Goal: Task Accomplishment & Management: Use online tool/utility

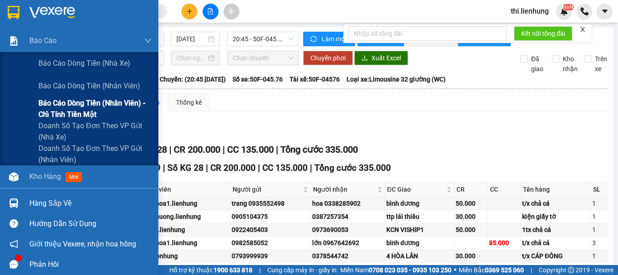
click at [71, 104] on span "Báo cáo dòng tiền (nhân viên) - chỉ tính tiền mặt" at bounding box center [94, 108] width 113 height 23
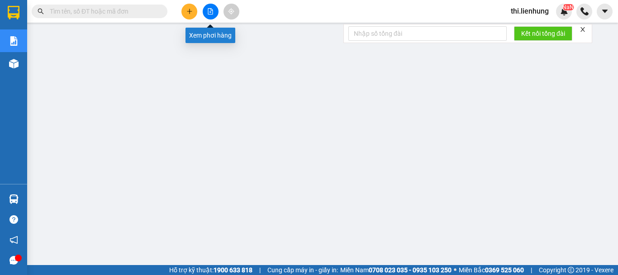
click at [211, 8] on button at bounding box center [211, 12] width 16 height 16
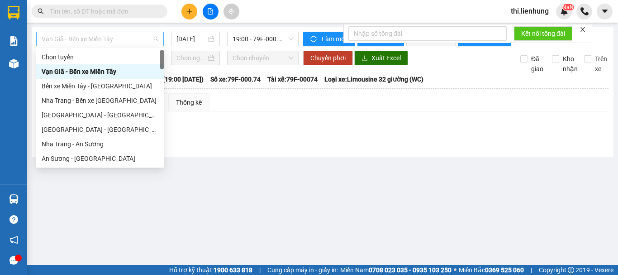
click at [135, 41] on span "Vạn Giã - Bến xe Miền Tây" at bounding box center [100, 39] width 117 height 14
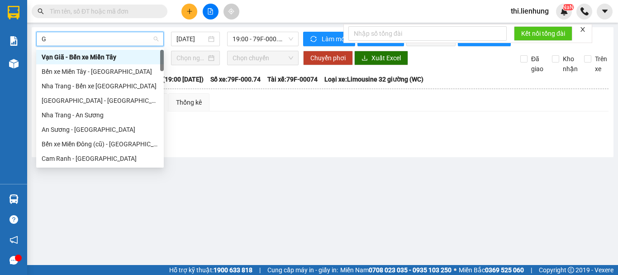
type input "GA"
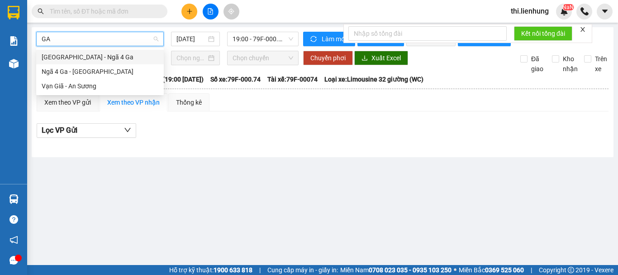
click at [121, 57] on div "[GEOGRAPHIC_DATA] - Ngã 4 Ga" at bounding box center [100, 57] width 117 height 10
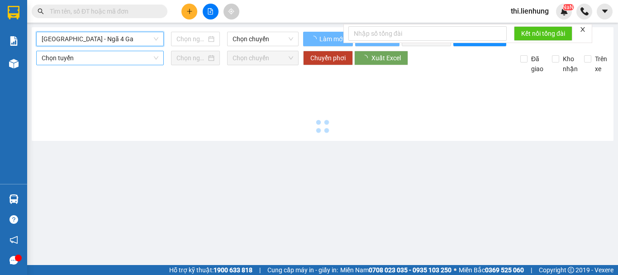
type input "[DATE]"
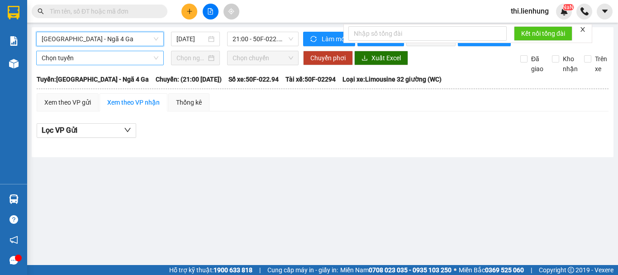
click at [100, 65] on span "Chọn tuyến" at bounding box center [100, 58] width 117 height 14
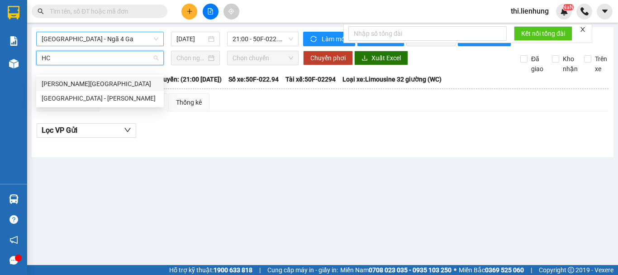
type input "HCM"
click at [79, 94] on div "[GEOGRAPHIC_DATA] - [PERSON_NAME]" at bounding box center [100, 98] width 117 height 10
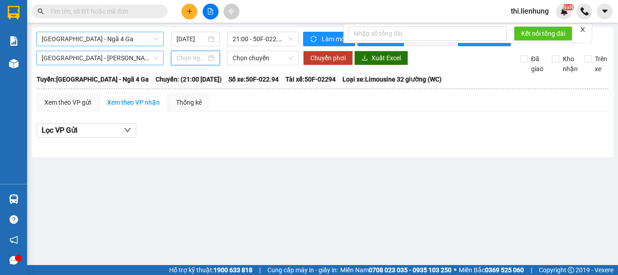
click at [184, 63] on input at bounding box center [191, 58] width 30 height 10
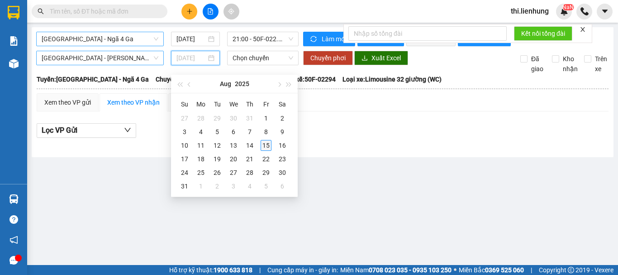
type input "[DATE]"
click at [269, 144] on div "15" at bounding box center [266, 145] width 11 height 11
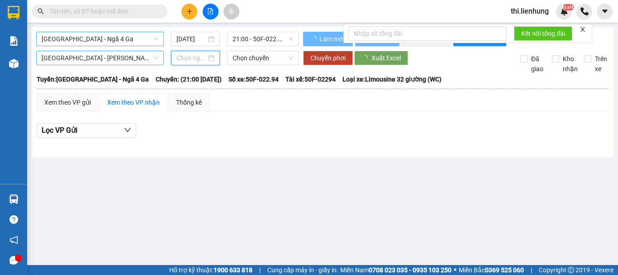
type input "[DATE]"
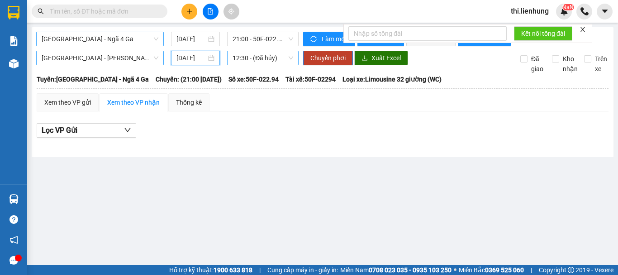
click at [257, 65] on span "12:30 - (Đã hủy)" at bounding box center [263, 58] width 61 height 14
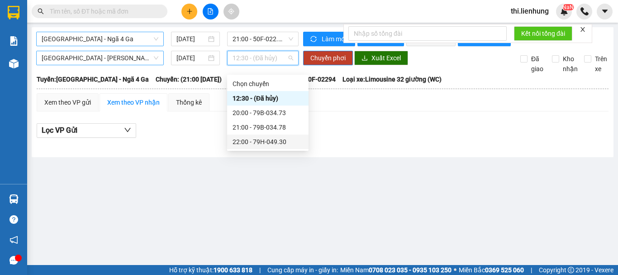
click at [266, 138] on div "22:00 - 79H-049.30" at bounding box center [268, 142] width 71 height 10
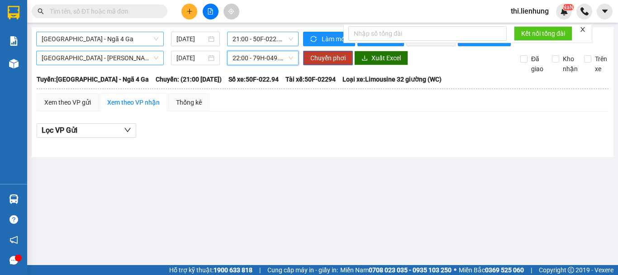
click at [258, 36] on span "21:00 - 50F-022.94" at bounding box center [263, 39] width 61 height 14
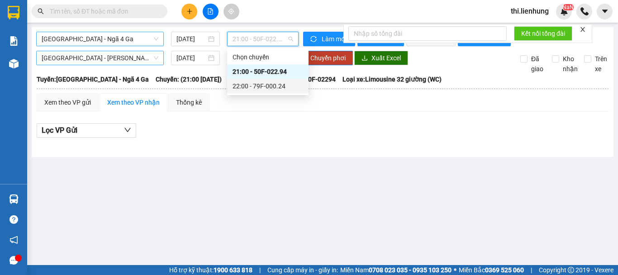
click at [265, 81] on div "22:00 - 79F-000.24" at bounding box center [268, 86] width 71 height 10
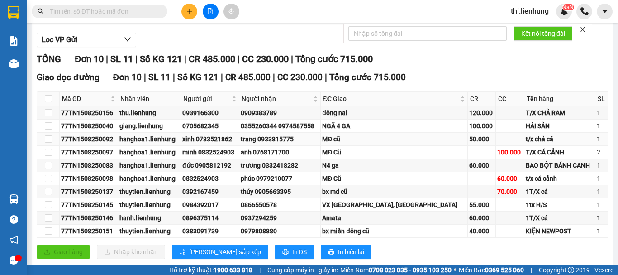
scroll to position [118, 0]
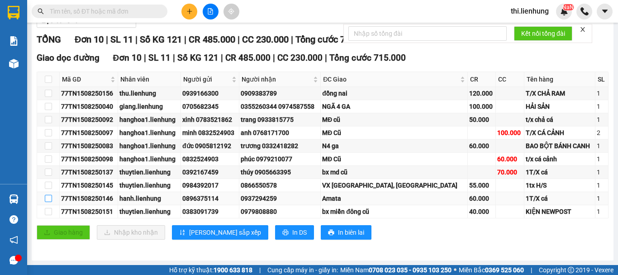
click at [48, 199] on input "checkbox" at bounding box center [48, 198] width 7 height 7
checkbox input "true"
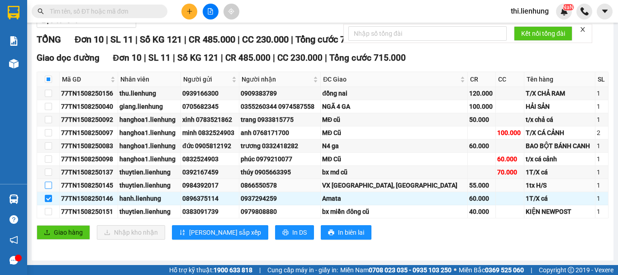
click at [49, 184] on input "checkbox" at bounding box center [48, 184] width 7 height 7
checkbox input "true"
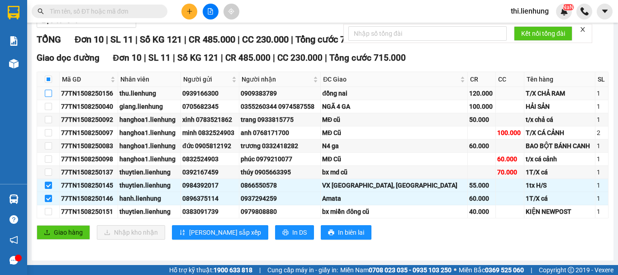
click at [47, 93] on input "checkbox" at bounding box center [48, 93] width 7 height 7
checkbox input "true"
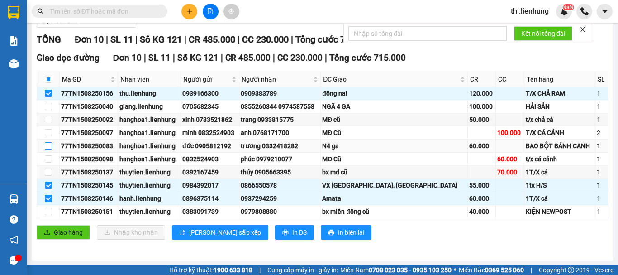
click at [51, 146] on input "checkbox" at bounding box center [48, 145] width 7 height 7
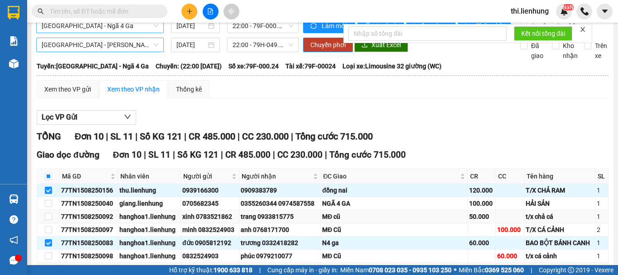
scroll to position [0, 0]
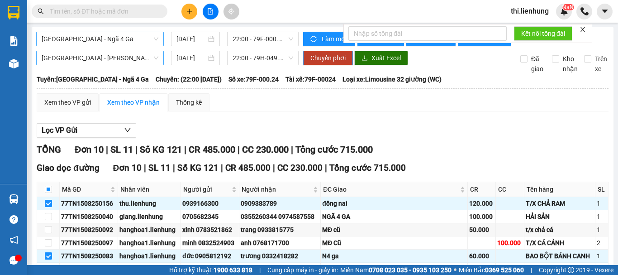
click at [311, 63] on span "Chuyển phơi" at bounding box center [327, 58] width 35 height 10
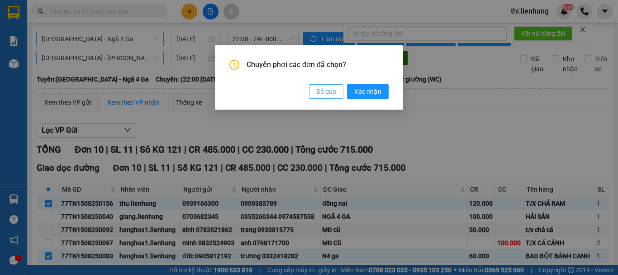
click at [340, 90] on button "Bỏ qua" at bounding box center [326, 91] width 34 height 14
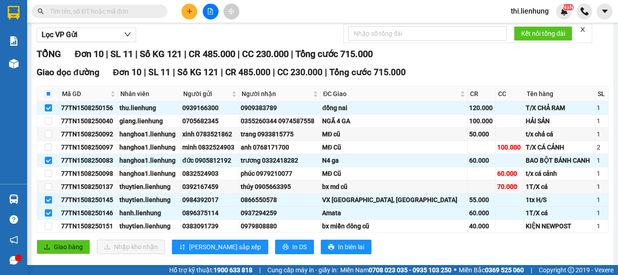
scroll to position [118, 0]
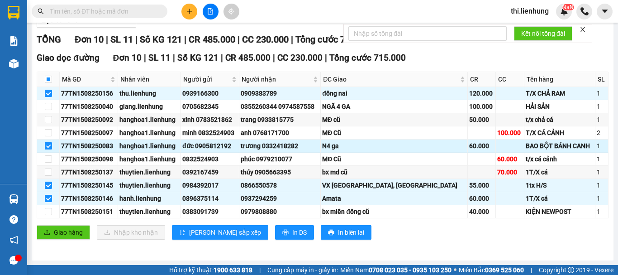
click at [49, 145] on input "checkbox" at bounding box center [48, 145] width 7 height 7
checkbox input "false"
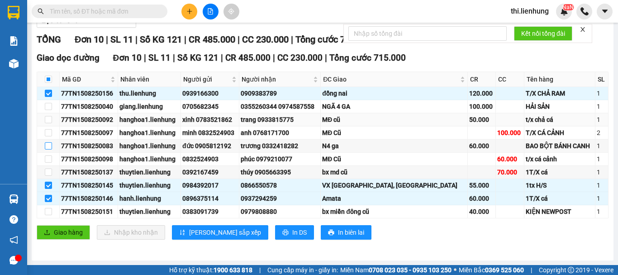
scroll to position [0, 0]
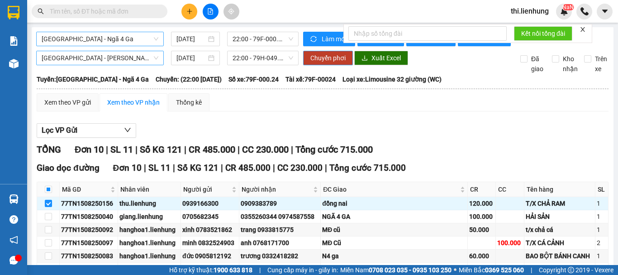
click at [312, 63] on span "Chuyển phơi" at bounding box center [327, 58] width 35 height 10
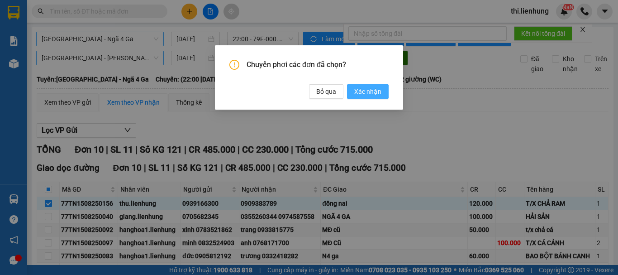
click at [360, 86] on button "Xác nhận" at bounding box center [368, 91] width 42 height 14
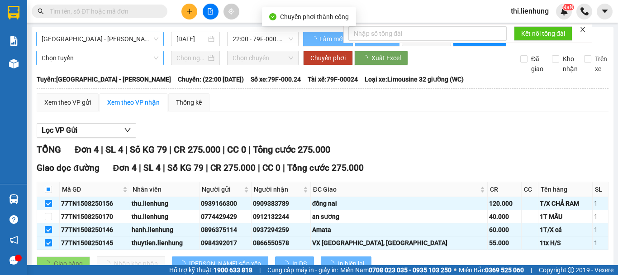
checkbox input "false"
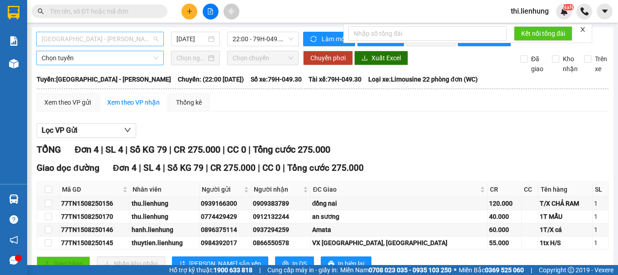
click at [89, 38] on span "[GEOGRAPHIC_DATA] - [PERSON_NAME]" at bounding box center [100, 39] width 117 height 14
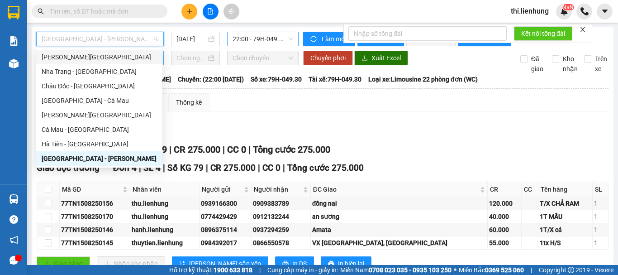
click at [257, 39] on span "22:00 - 79H-049.30" at bounding box center [263, 39] width 61 height 14
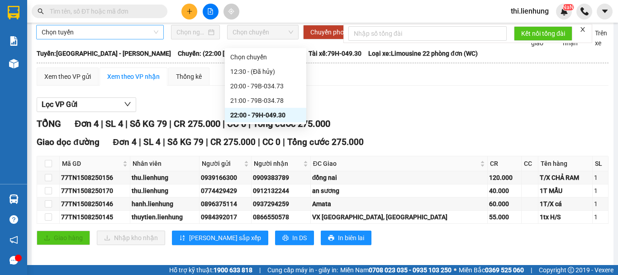
scroll to position [39, 0]
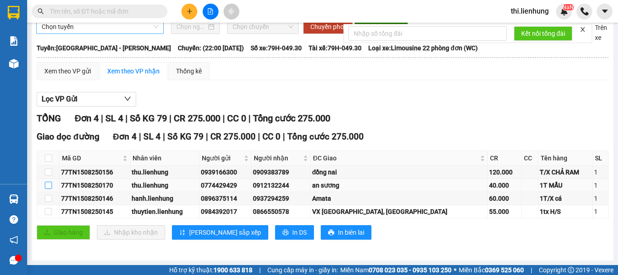
click at [49, 185] on input "checkbox" at bounding box center [48, 184] width 7 height 7
checkbox input "true"
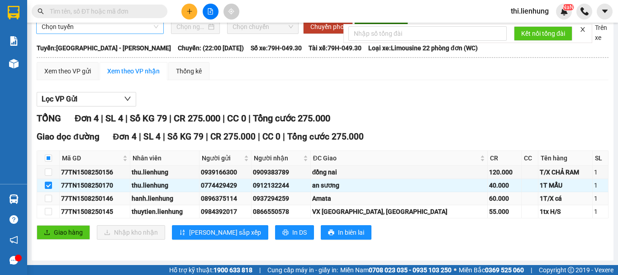
scroll to position [0, 0]
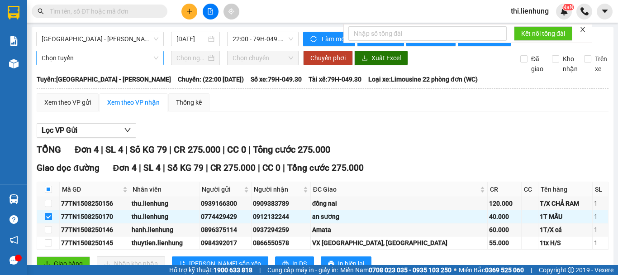
click at [98, 65] on span "Chọn tuyến" at bounding box center [100, 58] width 117 height 14
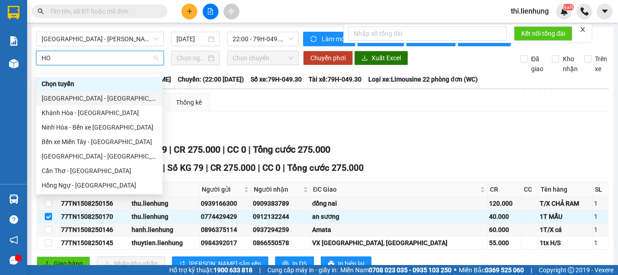
type input "H"
type input "NH"
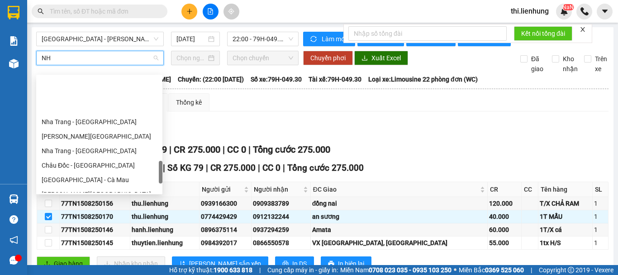
scroll to position [623, 0]
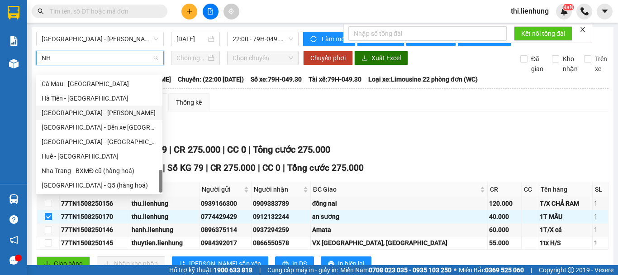
click at [78, 114] on div "[GEOGRAPHIC_DATA] - [PERSON_NAME]" at bounding box center [99, 113] width 115 height 10
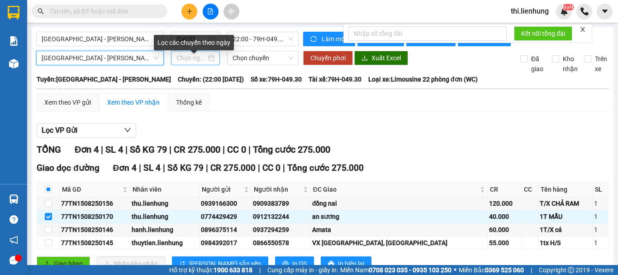
click at [192, 63] on input at bounding box center [191, 58] width 30 height 10
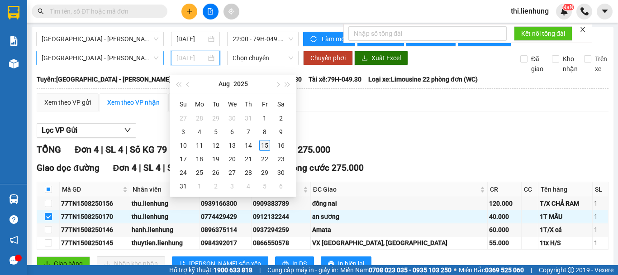
type input "[DATE]"
click at [266, 144] on div "15" at bounding box center [264, 145] width 11 height 11
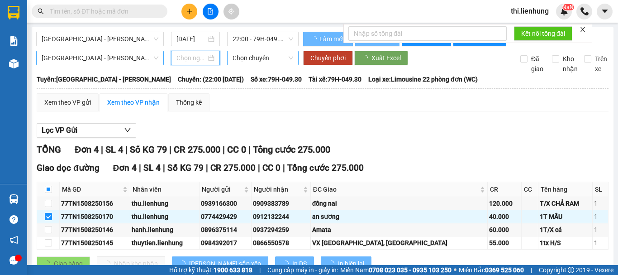
type input "[DATE]"
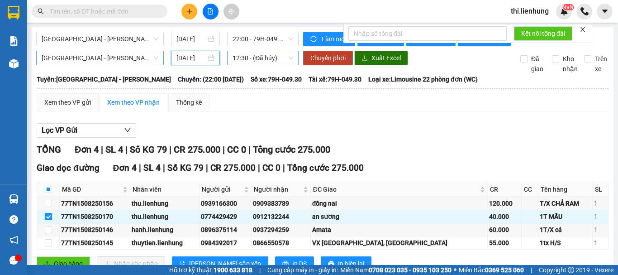
click at [257, 65] on span "12:30 - (Đã hủy)" at bounding box center [263, 58] width 61 height 14
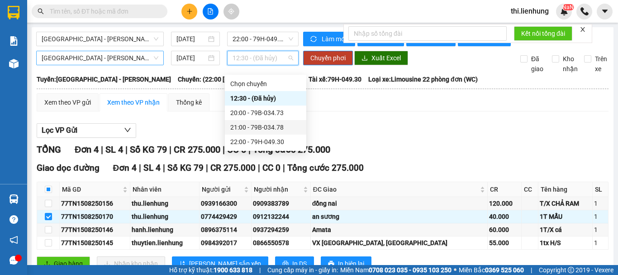
click at [278, 128] on div "21:00 - 79B-034.78" at bounding box center [265, 127] width 71 height 10
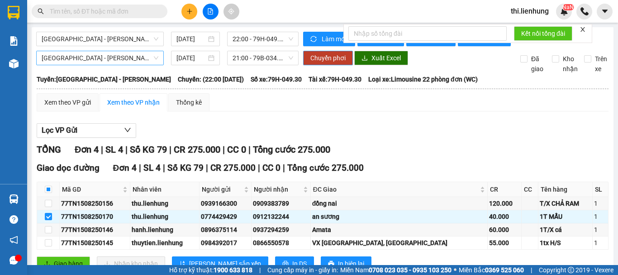
click at [321, 63] on span "Chuyển phơi" at bounding box center [327, 58] width 35 height 10
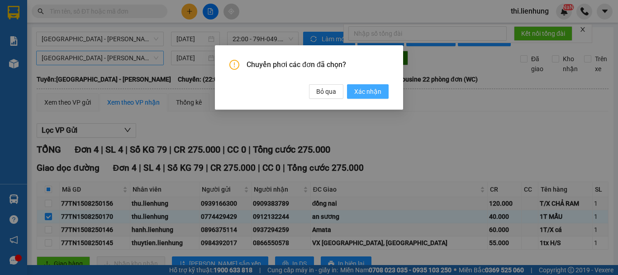
click at [355, 89] on button "Xác nhận" at bounding box center [368, 91] width 42 height 14
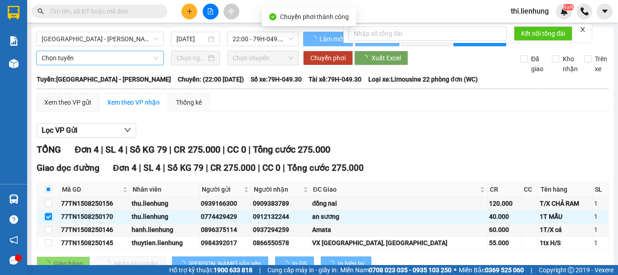
checkbox input "false"
